Goal: Find specific page/section: Find specific page/section

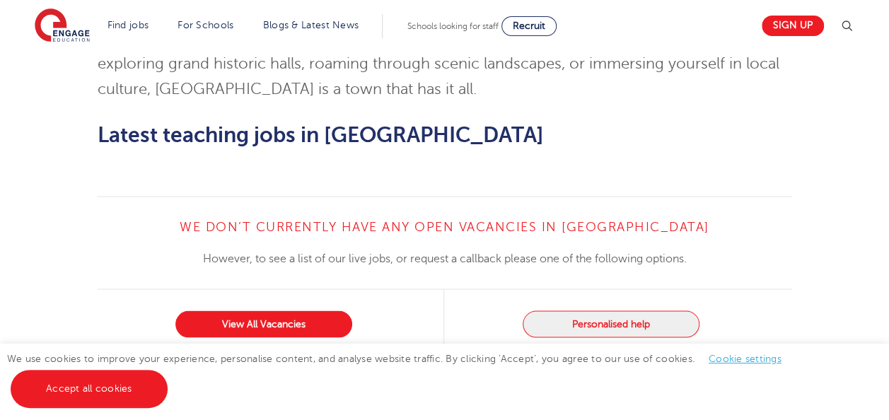
scroll to position [1275, 0]
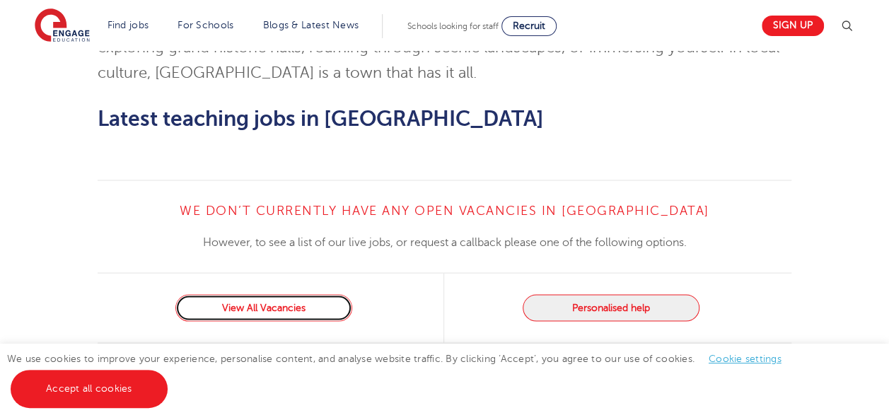
click at [260, 294] on link "View All Vacancies" at bounding box center [263, 307] width 177 height 27
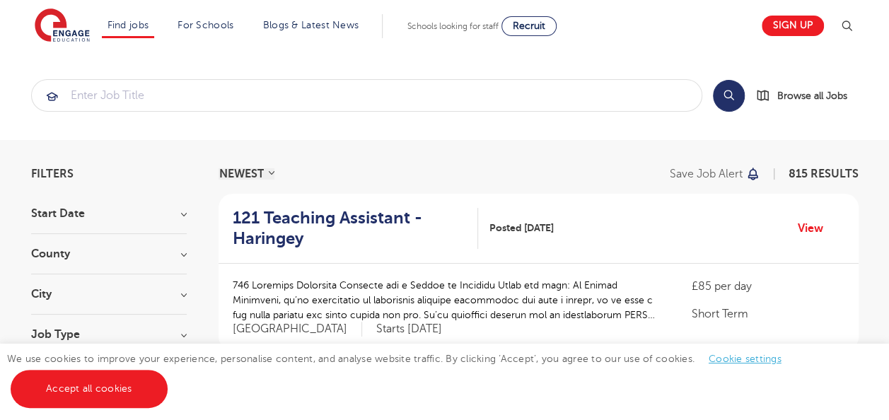
scroll to position [52, 0]
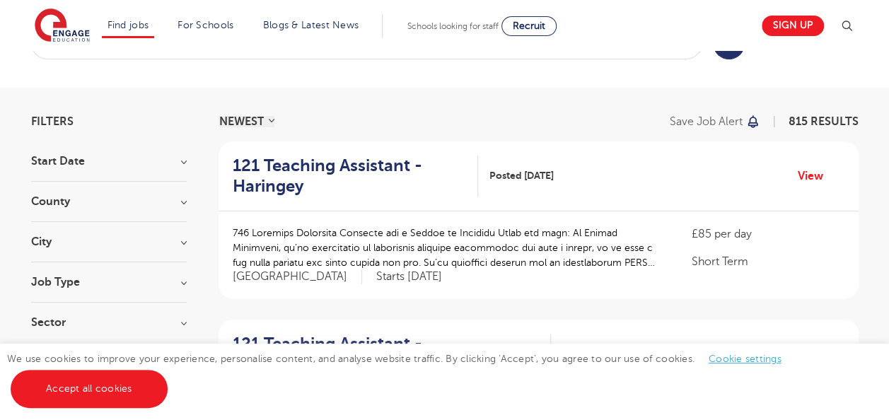
click at [170, 197] on h3 "County" at bounding box center [109, 201] width 156 height 11
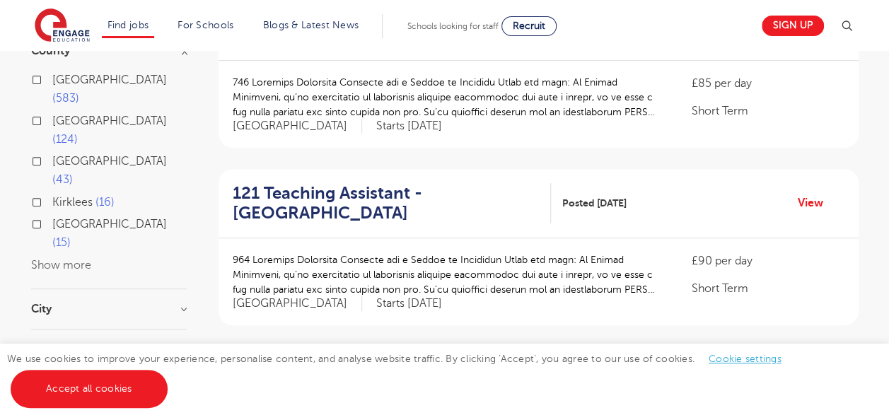
scroll to position [204, 0]
click at [58, 257] on button "Show more" at bounding box center [61, 263] width 60 height 13
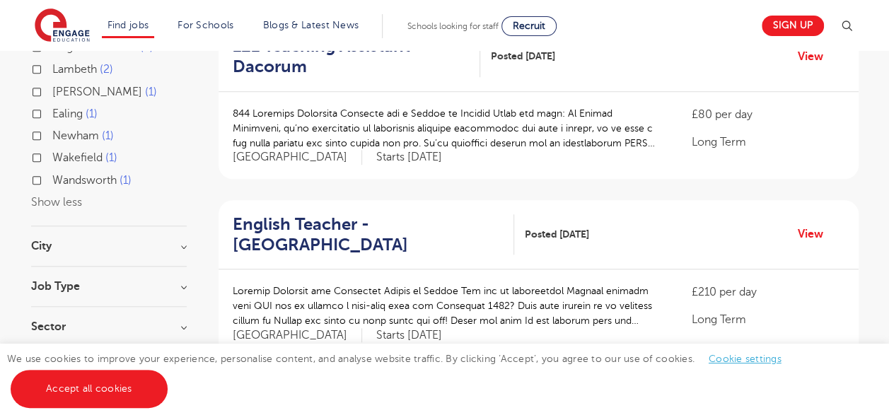
scroll to position [528, 0]
click at [132, 240] on div "City Hounslow 70 Leeds 43 Wandsworth 34 Broxbourne 31 Newham 31 Show more" at bounding box center [109, 253] width 156 height 26
click at [168, 240] on h3 "City" at bounding box center [109, 245] width 156 height 11
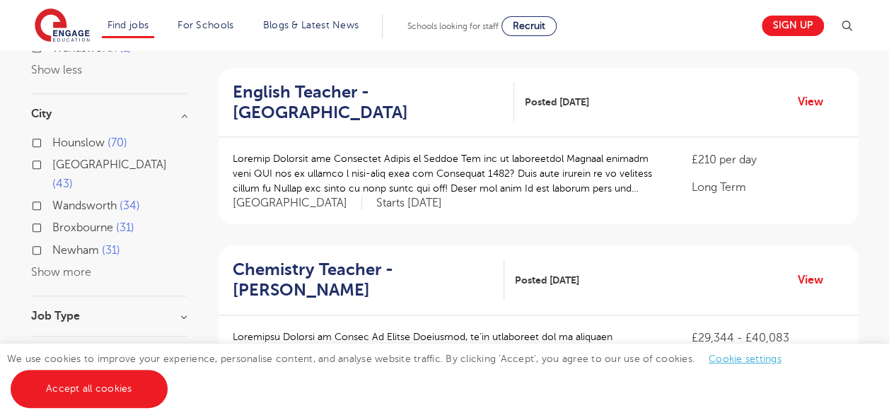
scroll to position [665, 0]
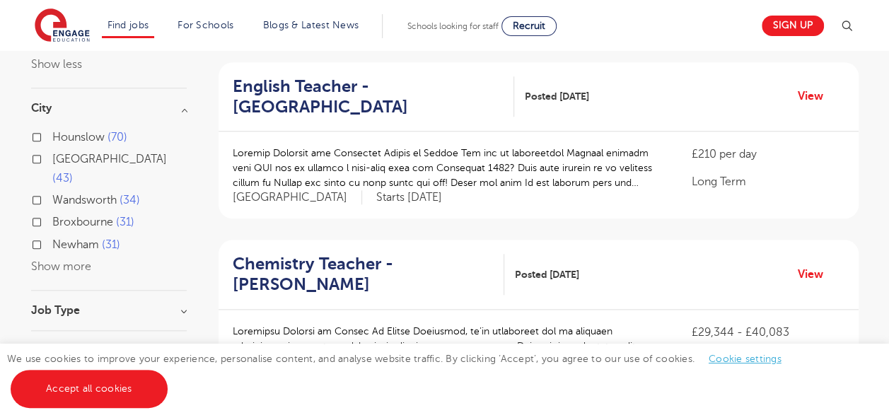
click at [55, 260] on button "Show more" at bounding box center [61, 266] width 60 height 13
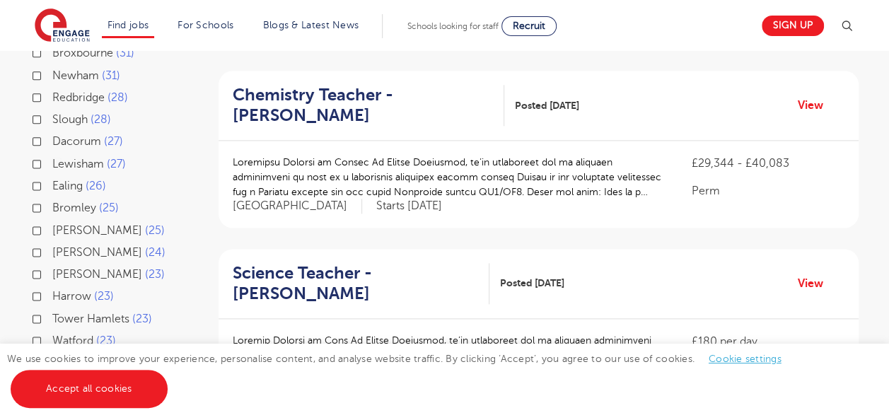
scroll to position [875, 0]
